Goal: Transaction & Acquisition: Obtain resource

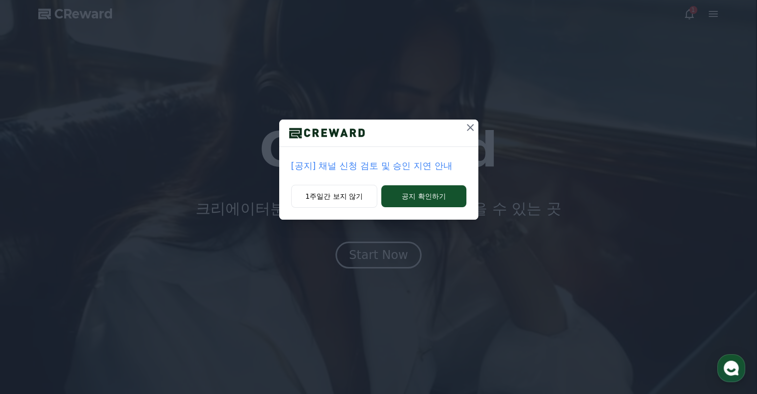
click at [469, 127] on icon at bounding box center [470, 127] width 7 height 7
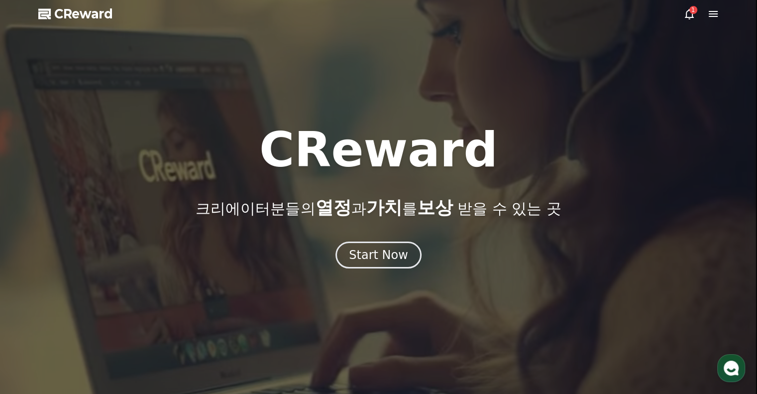
click at [395, 271] on div at bounding box center [378, 197] width 757 height 394
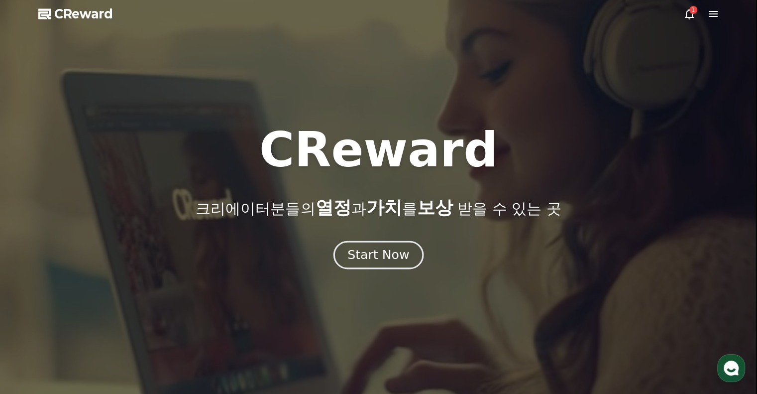
click at [396, 262] on div "Start Now" at bounding box center [378, 254] width 62 height 17
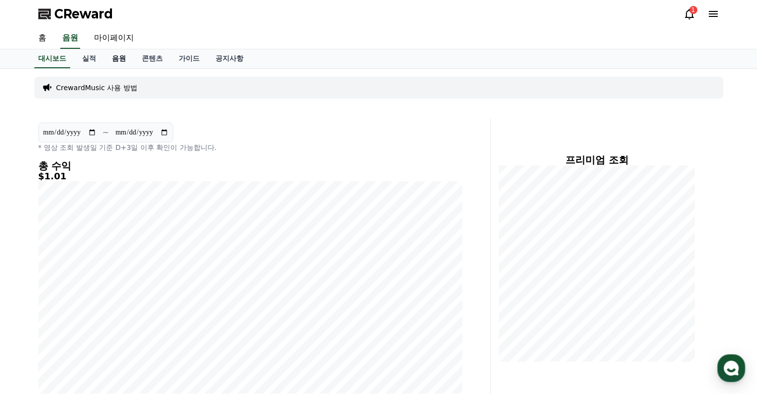
click at [116, 55] on link "음원" at bounding box center [119, 58] width 30 height 19
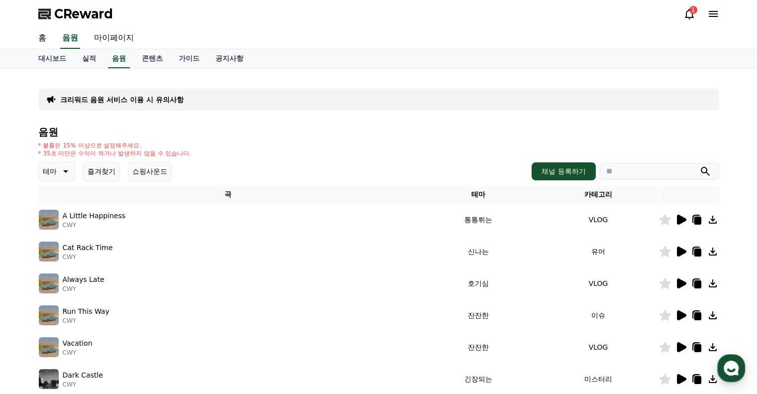
click at [71, 171] on button "테마" at bounding box center [56, 171] width 37 height 20
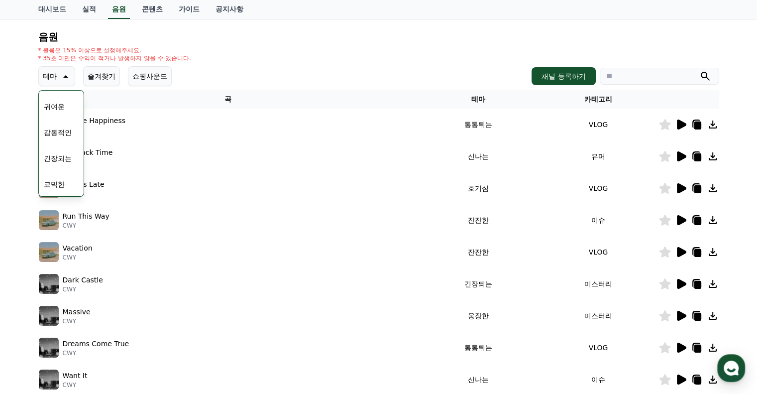
scroll to position [99, 0]
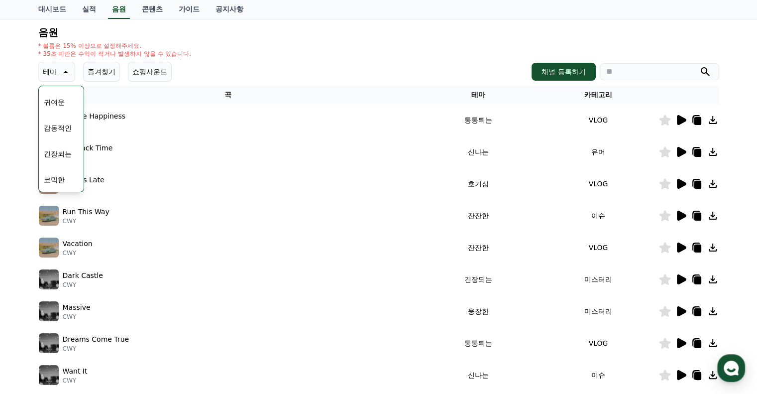
click at [63, 180] on button "코믹한" at bounding box center [54, 180] width 29 height 22
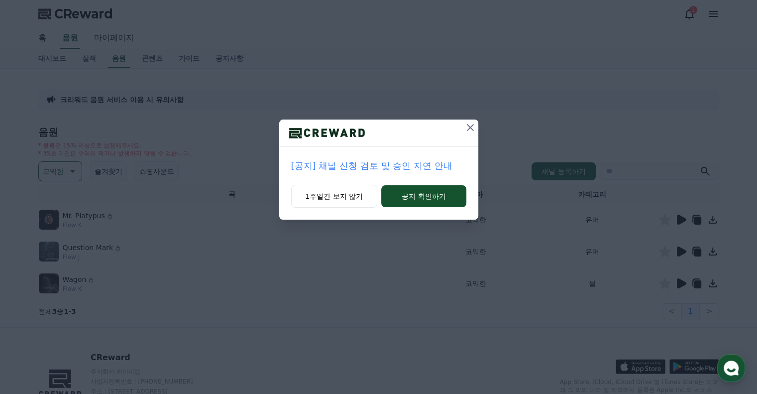
click at [465, 127] on icon at bounding box center [470, 127] width 12 height 12
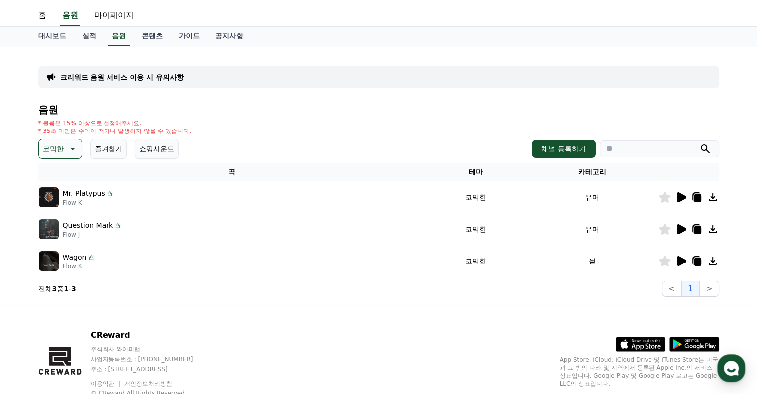
scroll to position [56, 0]
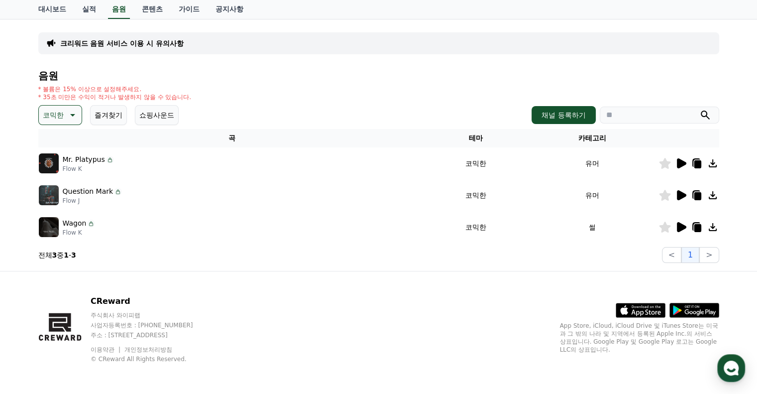
click at [681, 228] on icon at bounding box center [681, 227] width 9 height 10
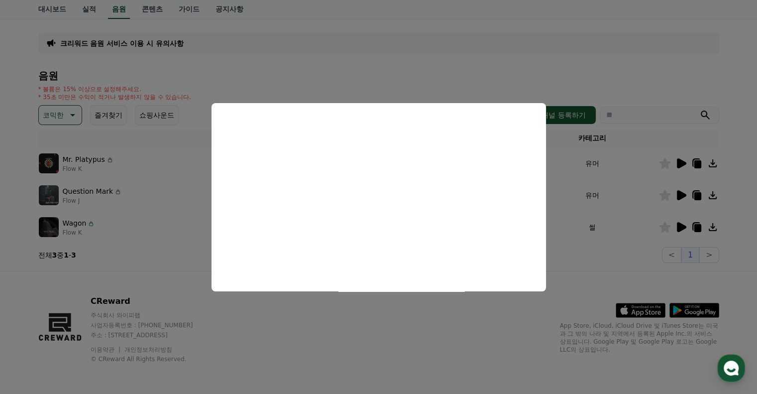
click at [644, 257] on button "close modal" at bounding box center [378, 197] width 757 height 394
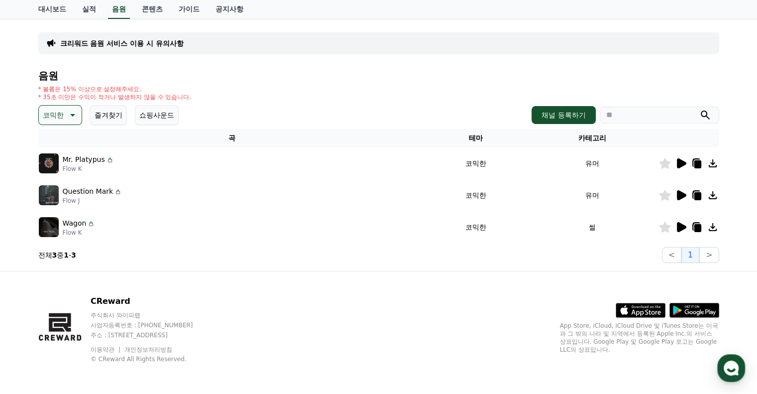
click at [681, 198] on icon at bounding box center [681, 195] width 12 height 12
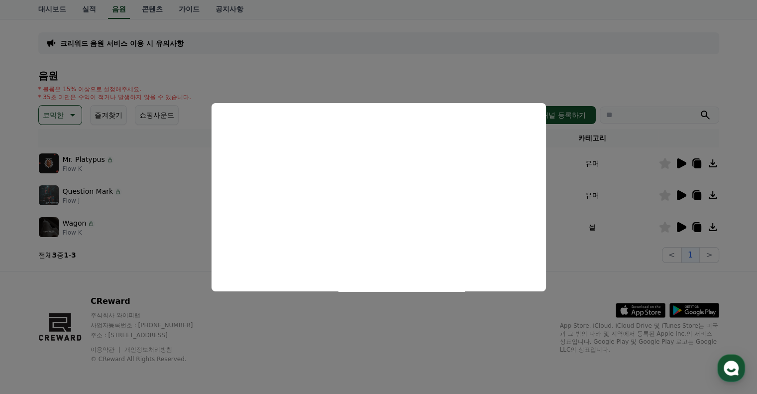
click at [618, 260] on button "close modal" at bounding box center [378, 197] width 757 height 394
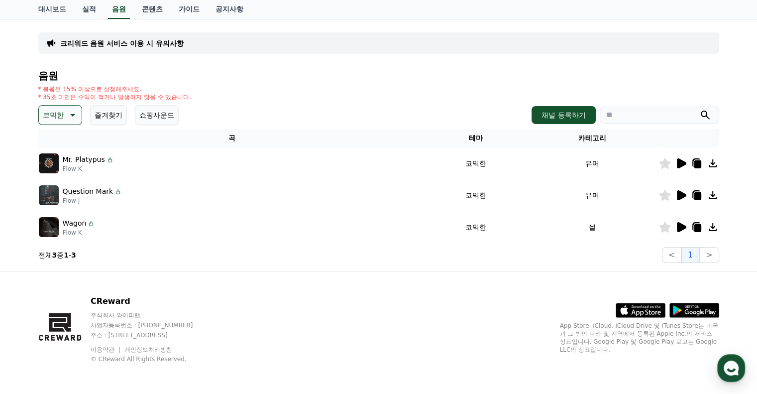
click at [693, 194] on icon at bounding box center [697, 195] width 12 height 12
